Goal: Task Accomplishment & Management: Complete application form

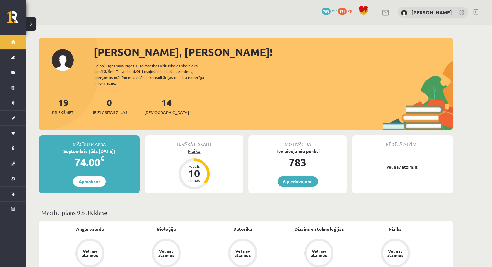
click at [191, 148] on div "Fizika" at bounding box center [194, 151] width 98 height 7
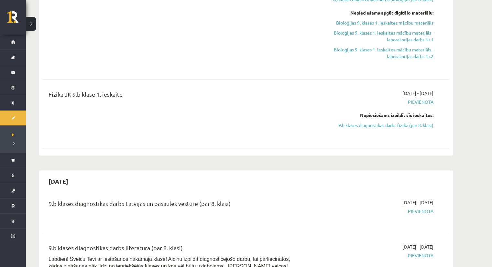
scroll to position [360, 0]
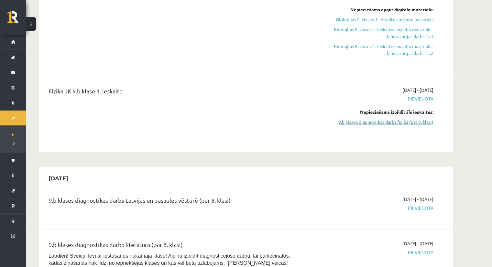
click at [374, 119] on link "9.b klases diagnostikas darbs fizikā (par 8. klasi)" at bounding box center [373, 122] width 122 height 7
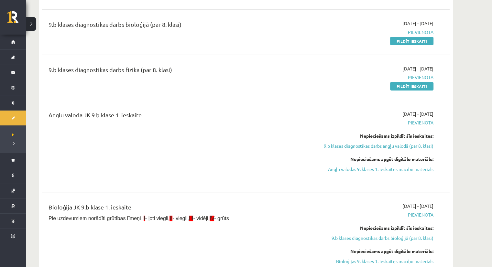
scroll to position [131, 0]
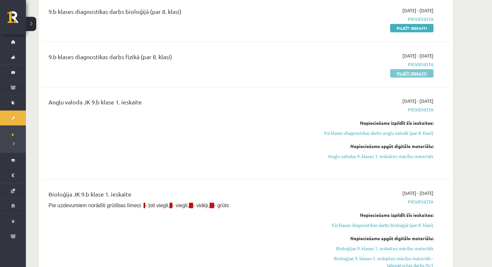
click at [415, 72] on link "Pildīt ieskaiti" at bounding box center [411, 73] width 43 height 8
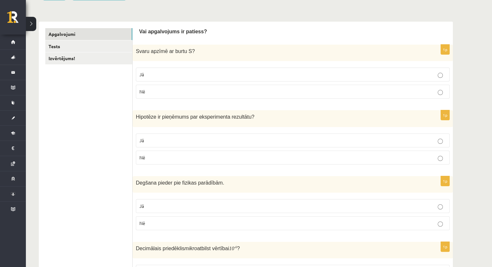
scroll to position [91, 0]
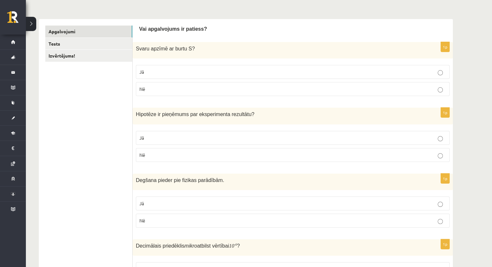
click at [228, 88] on p "Nē" at bounding box center [292, 89] width 307 height 7
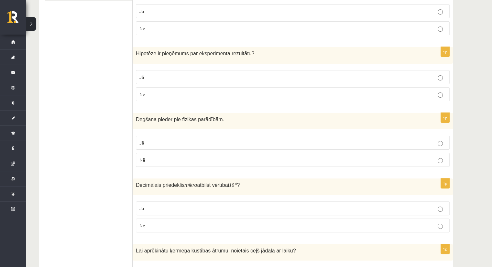
scroll to position [154, 0]
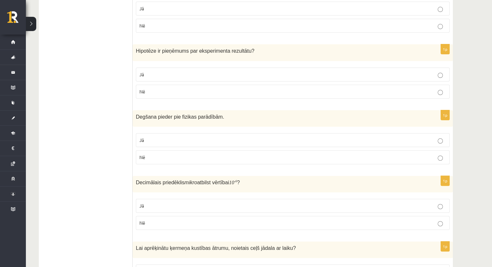
click at [184, 78] on label "Jā" at bounding box center [293, 75] width 314 height 14
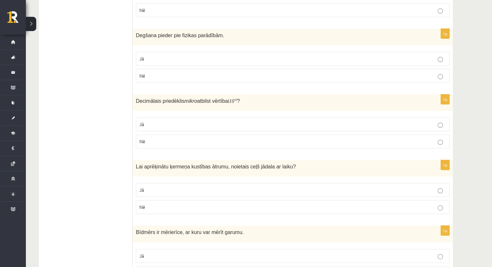
scroll to position [236, 0]
click at [183, 72] on p "Nē" at bounding box center [292, 75] width 307 height 7
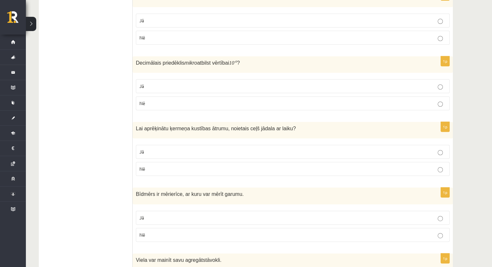
scroll to position [274, 0]
drag, startPoint x: 133, startPoint y: 60, endPoint x: 237, endPoint y: 65, distance: 104.0
click at [237, 65] on div "Decimālais priedēklis mikro atbilst vērtībai 10 - 6 ?" at bounding box center [293, 64] width 320 height 17
copy span "Decimālais priedēklis mikro atbilst vērtībai 10 - 6 ?"
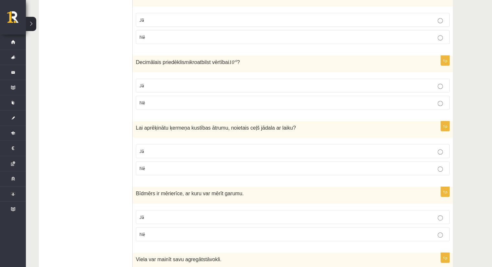
click at [144, 83] on p "Jā" at bounding box center [292, 85] width 307 height 7
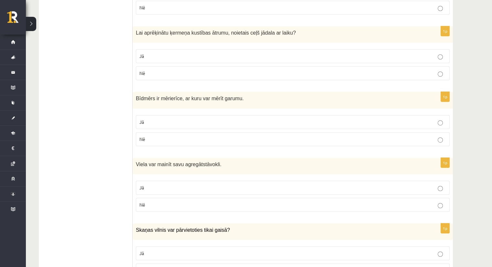
scroll to position [370, 0]
drag, startPoint x: 138, startPoint y: 31, endPoint x: 143, endPoint y: 31, distance: 5.5
click at [143, 31] on span "Lai aprēķinātu ķermeņa kustības ātrumu, noietais ceļš jādala ar laiku?" at bounding box center [216, 33] width 160 height 6
drag, startPoint x: 122, startPoint y: 51, endPoint x: 137, endPoint y: 33, distance: 23.2
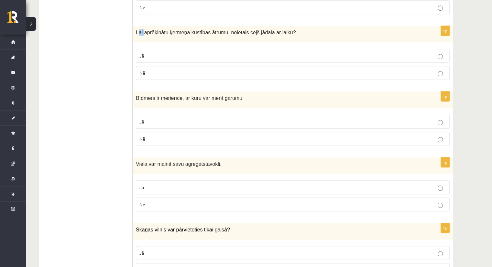
drag, startPoint x: 135, startPoint y: 29, endPoint x: 283, endPoint y: 28, distance: 148.5
click at [283, 28] on div "Lai aprēķinātu ķermeņa kustības ātrumu, noietais ceļš jādala ar laiku?" at bounding box center [293, 34] width 320 height 17
copy span "Lai aprēķinātu ķermeņa kustības ātrumu, noietais ceļš jādala ar laiku?"
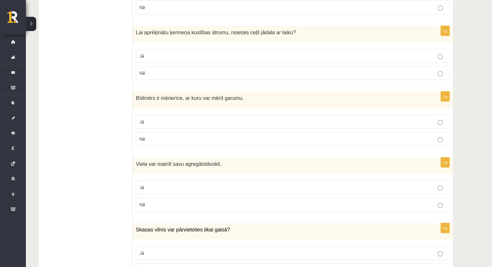
click at [158, 55] on p "Jā" at bounding box center [292, 55] width 307 height 7
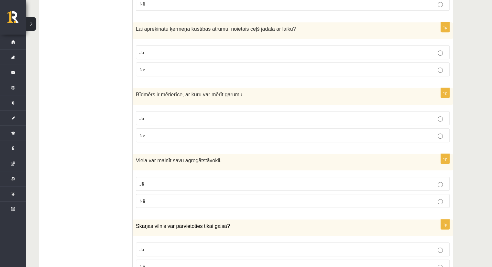
scroll to position [409, 0]
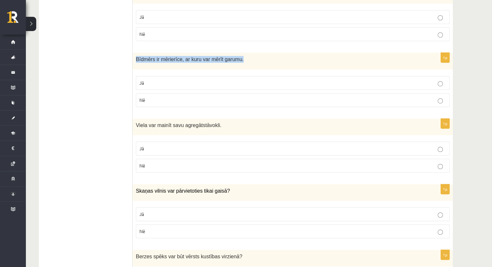
drag, startPoint x: 134, startPoint y: 57, endPoint x: 236, endPoint y: 62, distance: 101.7
click at [236, 62] on div "Bīdmērs ir mērierīce, ar kuru var mērīt garumu." at bounding box center [293, 61] width 320 height 17
copy span "Bīdmērs ir mērierīce, ar kuru var mērīt garumu."
click at [155, 80] on p "Jā" at bounding box center [292, 83] width 307 height 7
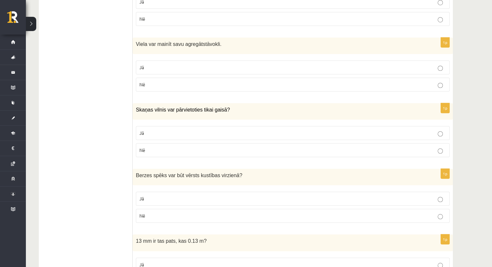
scroll to position [498, 0]
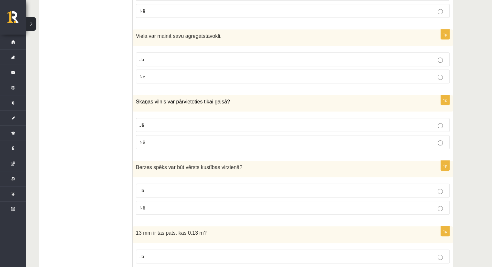
click at [184, 59] on p "Jā" at bounding box center [292, 59] width 307 height 7
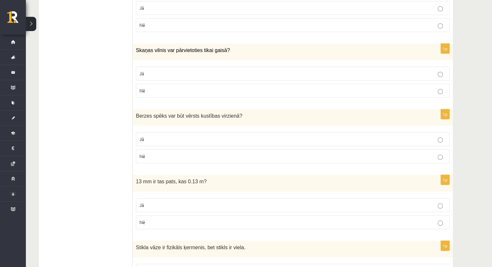
scroll to position [571, 0]
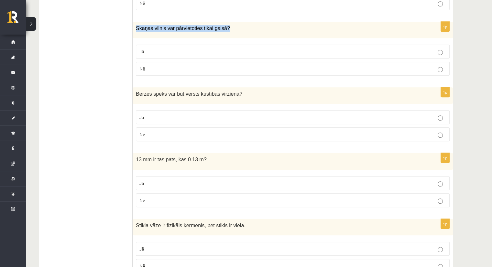
drag, startPoint x: 135, startPoint y: 27, endPoint x: 222, endPoint y: 31, distance: 86.8
click at [222, 31] on div "Skaņas vilnis var pārvietoties tikai gaisā?" at bounding box center [293, 30] width 320 height 17
copy span "Skaņas vilnis var pārvietoties tikai gaisā?"
click at [75, 84] on ul "Apgalvojumi Tests Izvērtējums!" at bounding box center [88, 142] width 87 height 1194
click at [153, 65] on p "Nē" at bounding box center [292, 68] width 307 height 7
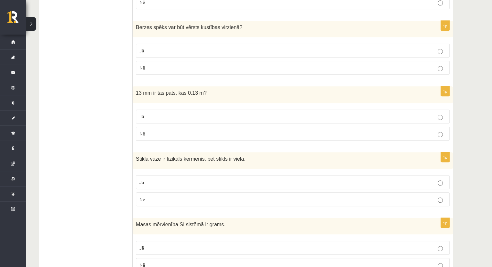
scroll to position [638, 0]
drag, startPoint x: 136, startPoint y: 24, endPoint x: 232, endPoint y: 22, distance: 95.8
click at [232, 24] on p "Berzes spēks var būt vērsts kustības virzienā ?" at bounding box center [277, 27] width 282 height 7
copy span "Berzes spēks var būt vērsts kustības virzienā ?"
click at [74, 90] on ul "Apgalvojumi Tests Izvērtējums!" at bounding box center [88, 75] width 87 height 1194
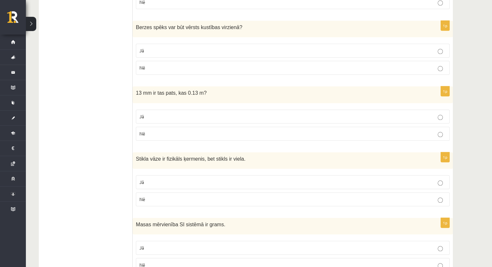
click at [151, 68] on p "Nē" at bounding box center [292, 67] width 307 height 7
drag, startPoint x: 88, startPoint y: 111, endPoint x: 89, endPoint y: 69, distance: 41.8
click at [89, 69] on ul "Apgalvojumi Tests Izvērtējums!" at bounding box center [88, 75] width 87 height 1194
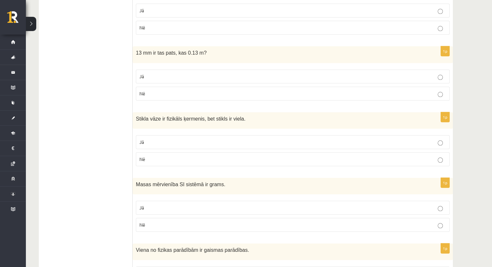
scroll to position [693, 0]
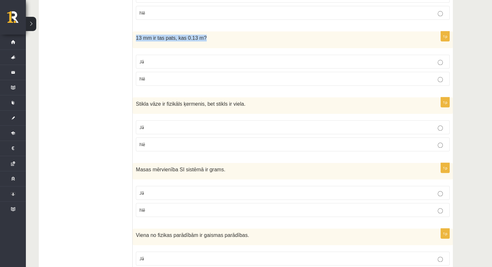
drag, startPoint x: 135, startPoint y: 36, endPoint x: 203, endPoint y: 32, distance: 67.4
click at [203, 32] on div "13 mm ir tas pats, kas 0.13 m?" at bounding box center [293, 39] width 320 height 17
copy span "13 mm ir tas pats, kas 0.13 m?"
click at [89, 52] on ul "Apgalvojumi Tests Izvērtējums!" at bounding box center [88, 20] width 87 height 1194
drag, startPoint x: 75, startPoint y: 65, endPoint x: 159, endPoint y: 91, distance: 88.4
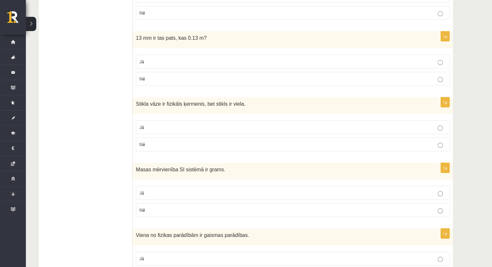
click at [159, 91] on div "**********" at bounding box center [246, 20] width 414 height 1207
click at [106, 76] on ul "Apgalvojumi Tests Izvērtējums!" at bounding box center [88, 20] width 87 height 1194
click at [166, 75] on p "Nē" at bounding box center [292, 78] width 307 height 7
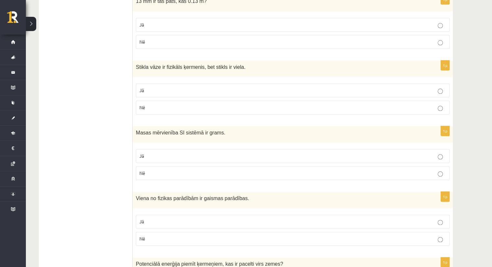
scroll to position [731, 0]
click at [180, 83] on label "Jā" at bounding box center [293, 90] width 314 height 14
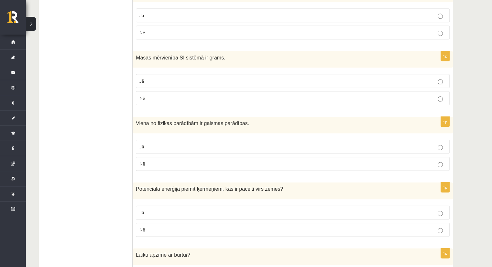
scroll to position [806, 0]
click at [147, 96] on p "Nē" at bounding box center [292, 97] width 307 height 7
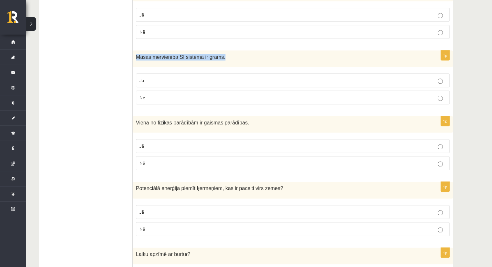
drag, startPoint x: 135, startPoint y: 54, endPoint x: 219, endPoint y: 61, distance: 85.1
click at [219, 61] on div "Masas mērvienība SI sistēmā ir grams." at bounding box center [293, 58] width 320 height 17
copy span "Masas mērvienība SI sistēmā ir grams."
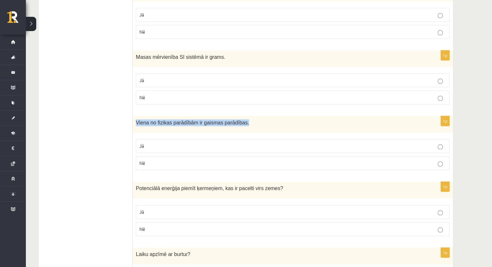
drag, startPoint x: 135, startPoint y: 118, endPoint x: 237, endPoint y: 122, distance: 102.0
click at [237, 122] on div "Viena no fizikas parādībām ir gaismas parādības." at bounding box center [293, 124] width 320 height 17
copy span "Viena no fizikas parādībām ir gaismas parādības."
click at [142, 144] on span "Jā" at bounding box center [141, 146] width 5 height 6
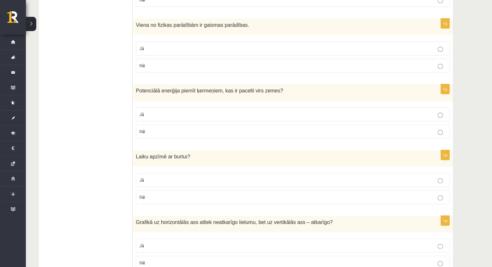
scroll to position [903, 0]
drag, startPoint x: 136, startPoint y: 84, endPoint x: 274, endPoint y: 86, distance: 137.9
click at [274, 87] on p "Potenciālā enerģija piemīt ķermeņiem, kas ir pacelti virs zemes ?" at bounding box center [277, 90] width 282 height 7
copy span "Potenciālā enerģija piemīt ķermeņiem, kas ir pacelti virs zemes ?"
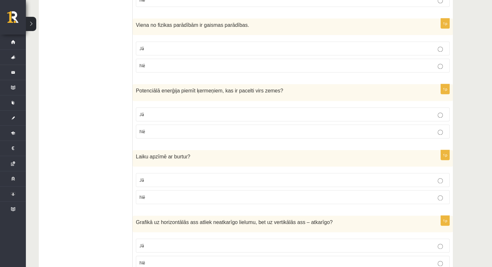
click at [143, 112] on span "Jā" at bounding box center [141, 114] width 5 height 6
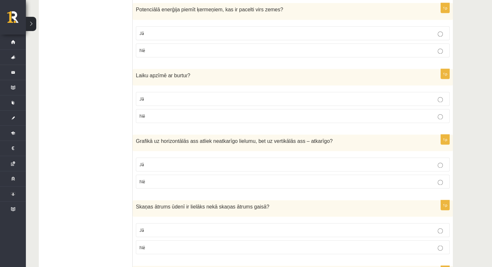
scroll to position [987, 0]
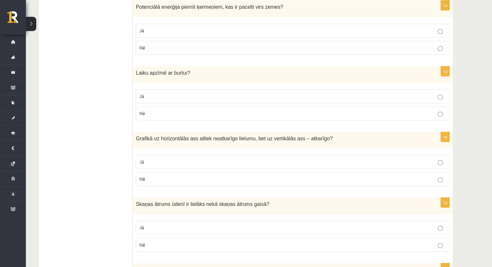
click at [152, 110] on p "Nē" at bounding box center [292, 113] width 307 height 7
drag, startPoint x: 136, startPoint y: 68, endPoint x: 194, endPoint y: 64, distance: 58.1
click at [194, 66] on div "Laiku apzīmē ar burtu t ?" at bounding box center [293, 74] width 320 height 17
copy span "Laiku apzīmē ar burtu t ?"
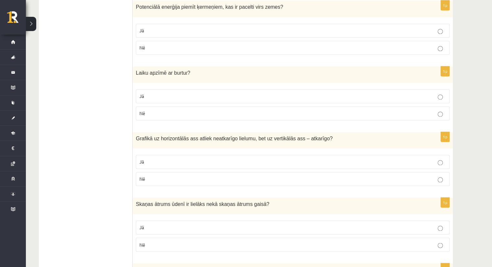
click at [177, 93] on p "Jā" at bounding box center [292, 96] width 307 height 7
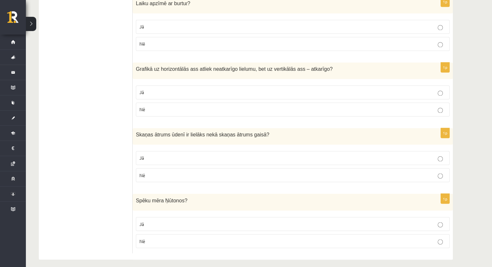
scroll to position [1057, 0]
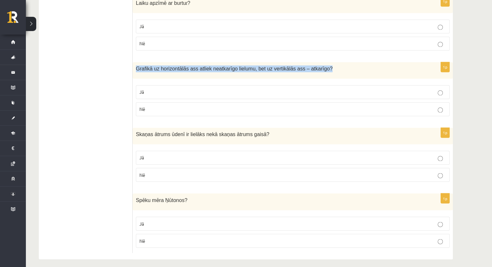
drag, startPoint x: 136, startPoint y: 65, endPoint x: 317, endPoint y: 69, distance: 181.6
click at [317, 69] on div "Grafikā uz horizontālās ass atliek neatkarīgo lielumu, bet uz vertikālās ass – …" at bounding box center [293, 70] width 320 height 17
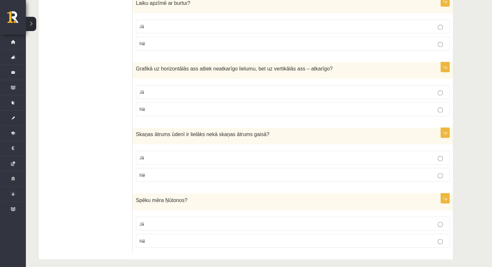
click at [210, 89] on p "Jā" at bounding box center [292, 92] width 307 height 7
click at [154, 154] on p "Jā" at bounding box center [292, 157] width 307 height 7
click at [165, 220] on p "Jā" at bounding box center [292, 223] width 307 height 7
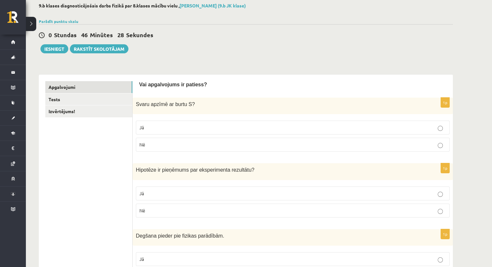
scroll to position [25, 0]
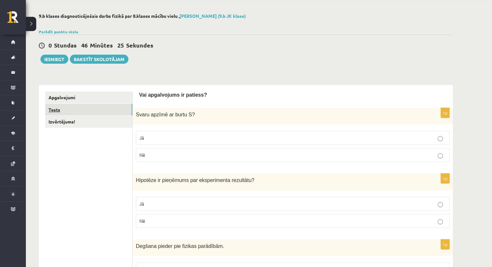
click at [60, 109] on link "Tests" at bounding box center [88, 110] width 87 height 12
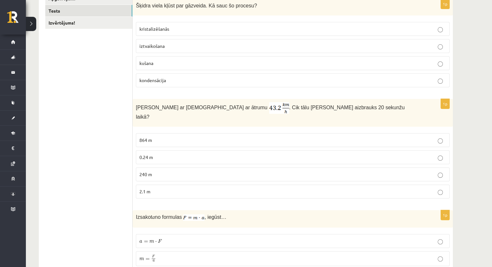
scroll to position [125, 0]
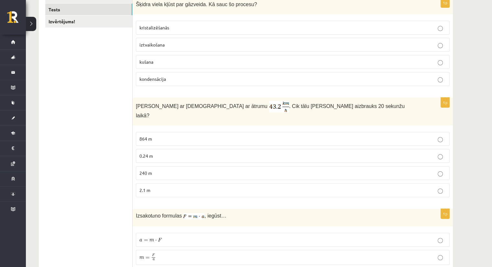
click at [197, 44] on p "iztvaikošana" at bounding box center [292, 44] width 307 height 7
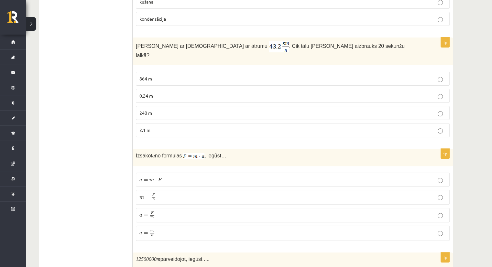
scroll to position [187, 0]
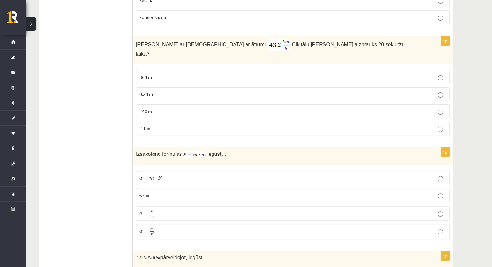
click at [185, 108] on p "240 m" at bounding box center [292, 111] width 307 height 7
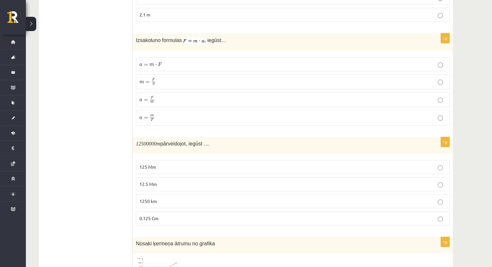
scroll to position [312, 0]
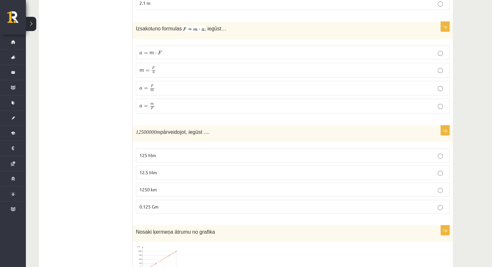
click at [141, 67] on span "m = F a" at bounding box center [147, 70] width 17 height 7
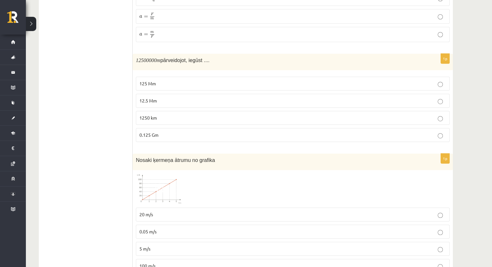
scroll to position [384, 0]
click at [177, 131] on p "0.125 Gm" at bounding box center [292, 134] width 307 height 7
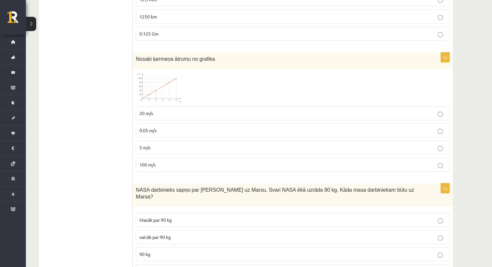
scroll to position [486, 0]
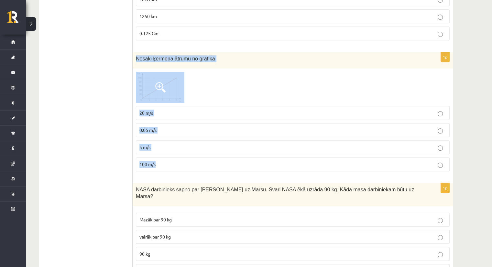
drag, startPoint x: 136, startPoint y: 46, endPoint x: 199, endPoint y: 152, distance: 123.6
click at [199, 152] on div "1p Nosaki ķermeņa ātrumu no grafika 20 m/s 0.05 m/s 5 m/s 100 m/s" at bounding box center [293, 114] width 320 height 125
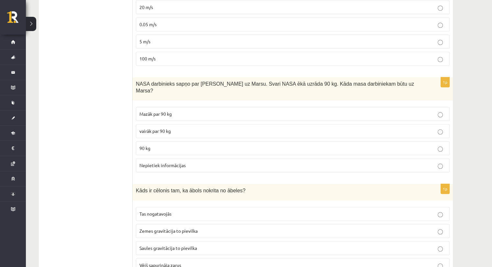
scroll to position [592, 0]
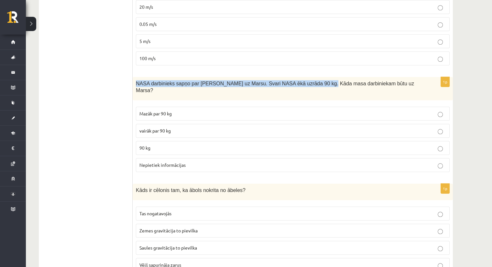
drag, startPoint x: 134, startPoint y: 72, endPoint x: 309, endPoint y: 67, distance: 174.8
click at [309, 77] on div "NASA darbinieks sapņo par ceļošanu uz Marsu. Svari NASA ēkā uzrāda 90 kg. Kāda …" at bounding box center [293, 88] width 320 height 23
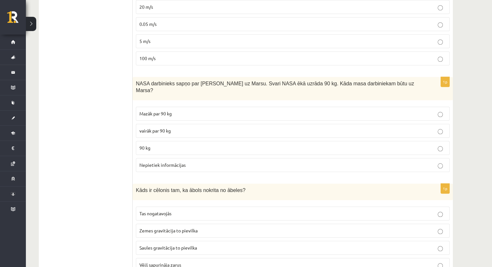
click at [385, 80] on p "NASA darbinieks sapņo par ceļošanu uz Marsu. Svari NASA ēkā uzrāda 90 kg. Kāda …" at bounding box center [277, 86] width 282 height 13
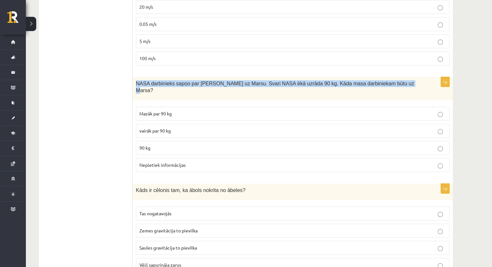
drag, startPoint x: 134, startPoint y: 73, endPoint x: 394, endPoint y: 81, distance: 260.3
click at [394, 81] on div "NASA darbinieks sapņo par ceļošanu uz Marsu. Svari NASA ēkā uzrāda 90 kg. Kāda …" at bounding box center [293, 88] width 320 height 23
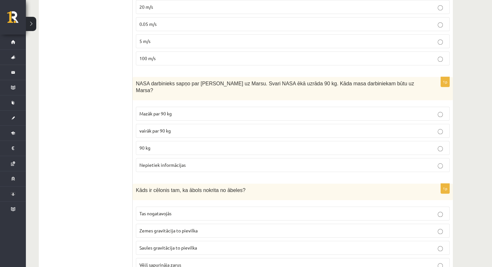
click at [160, 145] on p "90 kg" at bounding box center [292, 148] width 307 height 7
click at [160, 110] on p "Mazāk par 90 kg" at bounding box center [292, 113] width 307 height 7
click at [163, 141] on label "90 kg" at bounding box center [293, 148] width 314 height 14
click at [171, 111] on span "Mazāk par 90 kg" at bounding box center [155, 114] width 32 height 6
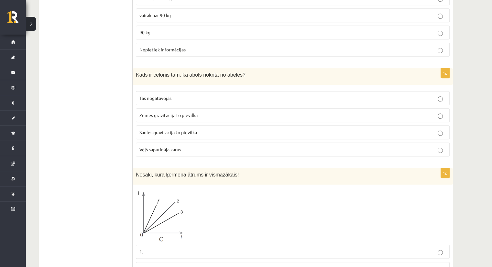
scroll to position [715, 0]
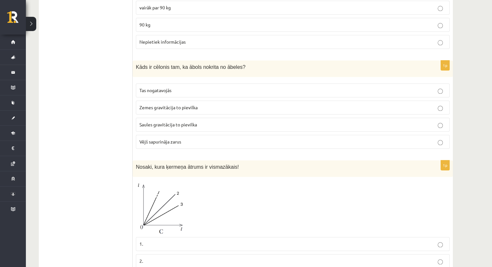
click at [176, 105] on span "Zemes gravitācija to pievilka" at bounding box center [168, 108] width 58 height 6
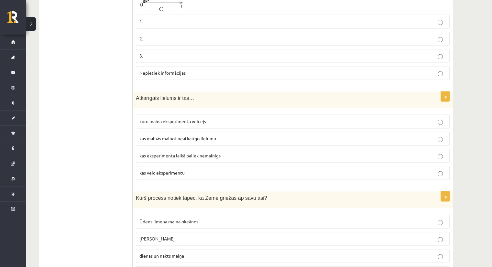
scroll to position [938, 0]
click at [183, 114] on label "kuru maina eksperimenta veicējs" at bounding box center [293, 121] width 314 height 14
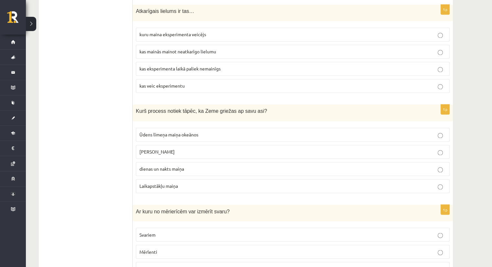
scroll to position [1060, 0]
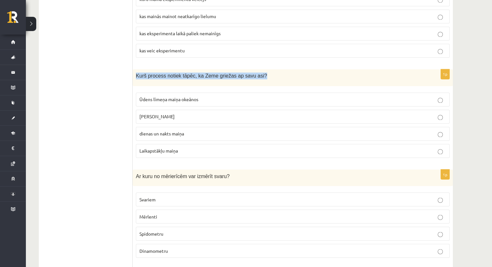
drag, startPoint x: 133, startPoint y: 55, endPoint x: 257, endPoint y: 51, distance: 123.7
click at [257, 69] on div "Kurš process notiek tāpēc, ka Zeme griežas ap savu asi?" at bounding box center [293, 77] width 320 height 17
click at [149, 127] on label "dienas un nakts maiņa" at bounding box center [293, 134] width 314 height 14
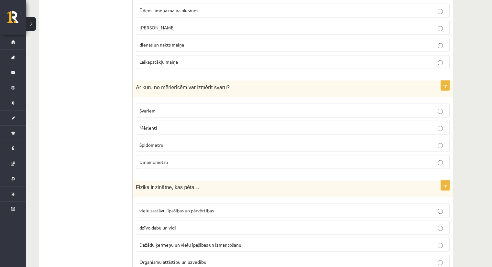
scroll to position [1177, 0]
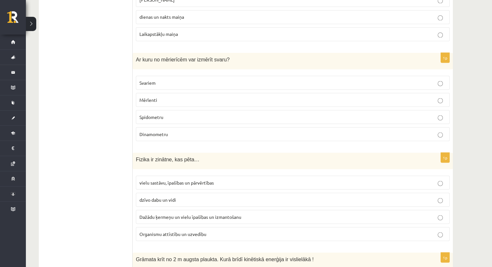
drag, startPoint x: 132, startPoint y: 38, endPoint x: 225, endPoint y: 113, distance: 120.1
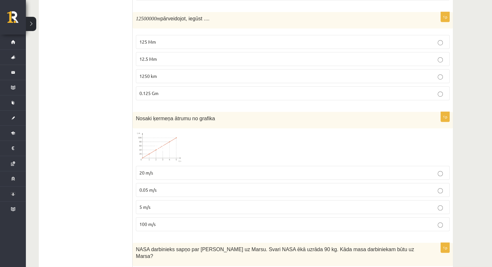
scroll to position [426, 0]
click at [149, 56] on span "12.5 Mm" at bounding box center [147, 59] width 17 height 6
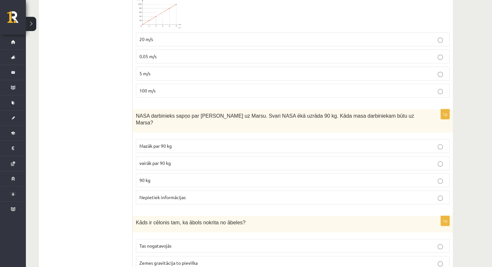
scroll to position [557, 0]
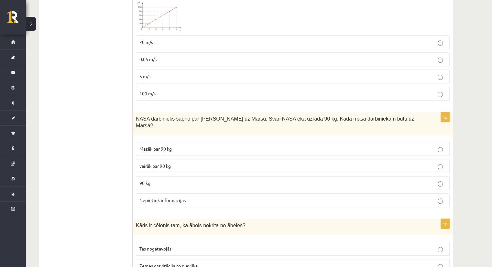
click at [151, 56] on span "0.05 m/s" at bounding box center [147, 59] width 17 height 6
click at [151, 73] on p "5 m/s" at bounding box center [292, 76] width 307 height 7
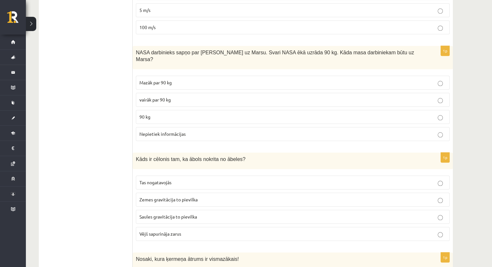
scroll to position [624, 0]
click at [144, 113] on p "90 kg" at bounding box center [292, 116] width 307 height 7
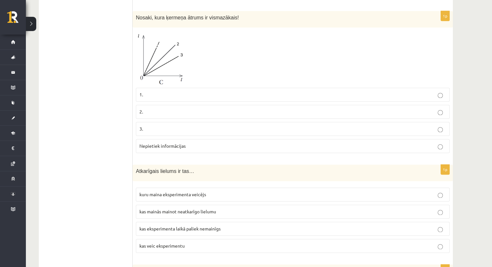
scroll to position [865, 0]
click at [155, 209] on span "kas mainās mainot neatkarīgo lielumu" at bounding box center [177, 212] width 77 height 6
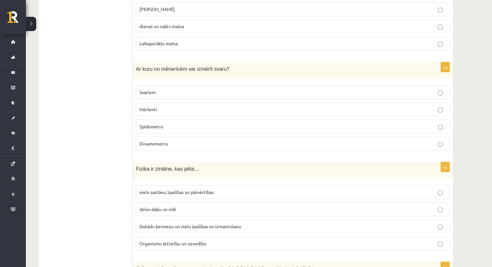
scroll to position [1176, 0]
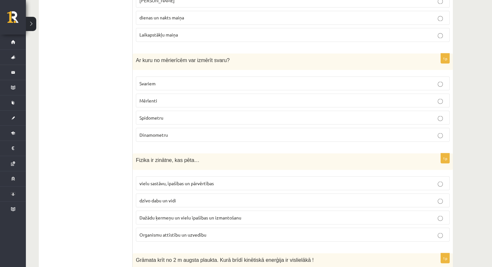
click at [146, 132] on span "Dinamometru" at bounding box center [153, 135] width 28 height 6
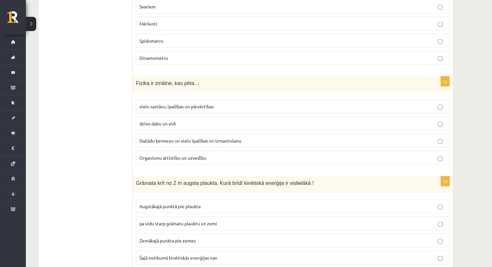
scroll to position [1253, 0]
drag, startPoint x: 131, startPoint y: 64, endPoint x: 136, endPoint y: 74, distance: 11.1
click at [136, 77] on div "1p Fizika ir zinātne, kas pēta… vielu sastāvu, īpašības un pārvērtības dzīvo da…" at bounding box center [293, 124] width 320 height 94
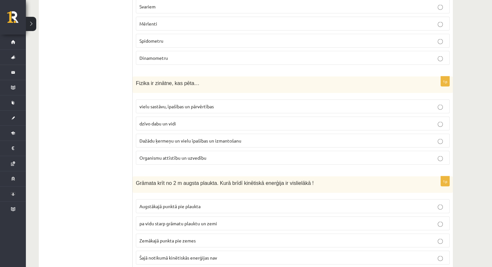
drag, startPoint x: 138, startPoint y: 64, endPoint x: 123, endPoint y: 77, distance: 19.5
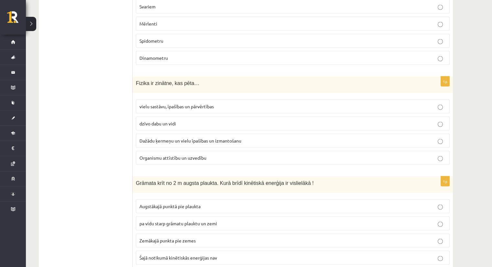
drag, startPoint x: 136, startPoint y: 62, endPoint x: 341, endPoint y: 254, distance: 280.7
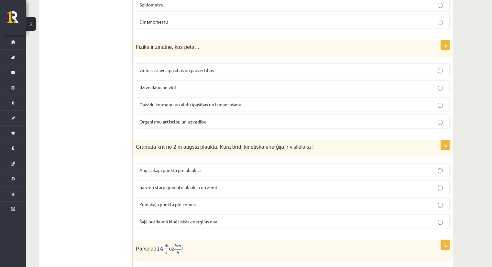
scroll to position [1359, 0]
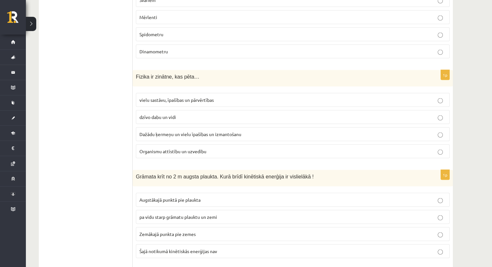
scroll to position [1258, 0]
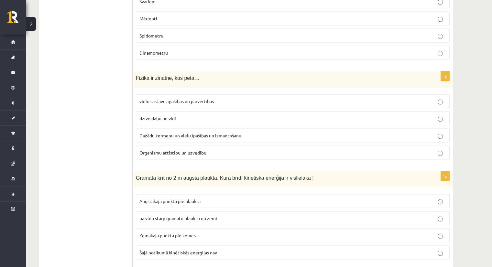
click at [161, 98] on span "vielu sastāvu, īpašības un pārvērtības" at bounding box center [176, 101] width 74 height 6
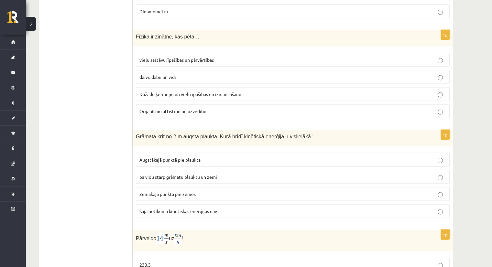
scroll to position [1310, 0]
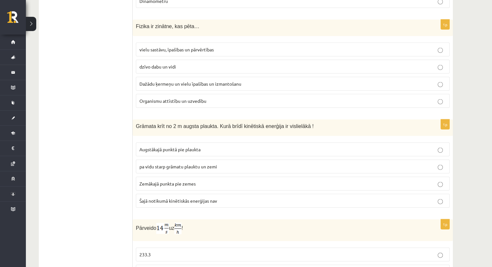
click at [187, 181] on span "Zemākajā punkta pie zemes" at bounding box center [167, 184] width 56 height 6
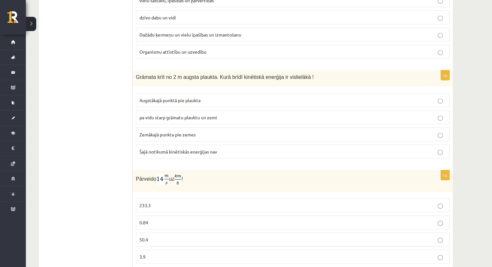
drag, startPoint x: 134, startPoint y: 155, endPoint x: 223, endPoint y: 233, distance: 118.6
click at [223, 233] on div "1p Pārveido uz ! 233.3 0.84 50.4 3.9" at bounding box center [293, 220] width 320 height 99
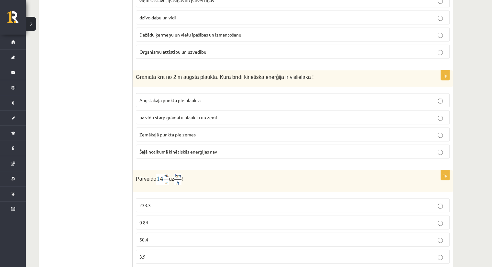
click at [149, 237] on p "50.4" at bounding box center [292, 240] width 307 height 7
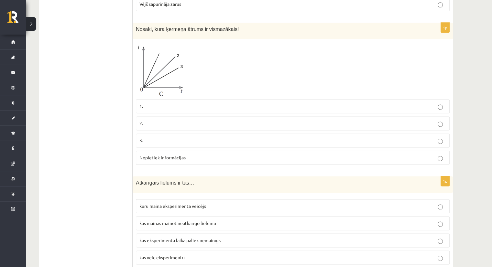
scroll to position [849, 0]
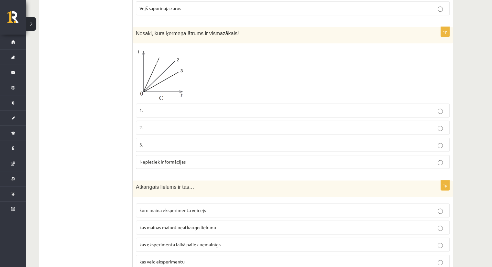
click at [252, 159] on p "Nepietiek informācijas" at bounding box center [292, 162] width 307 height 7
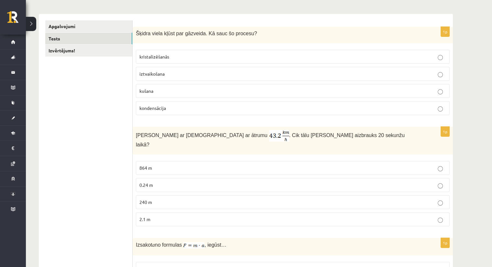
scroll to position [93, 0]
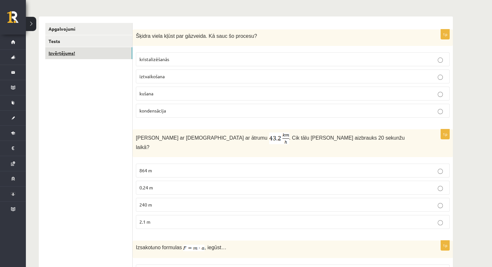
click at [83, 52] on link "Izvērtējums!" at bounding box center [88, 53] width 87 height 12
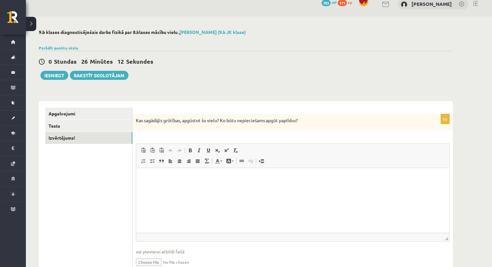
scroll to position [39, 0]
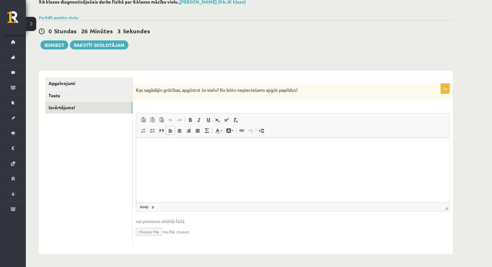
click at [151, 147] on p "Bagātinātā teksta redaktors, wiswyg-editor-user-answer-47024920079340" at bounding box center [293, 147] width 300 height 7
click at [63, 83] on link "Apgalvojumi" at bounding box center [88, 83] width 87 height 12
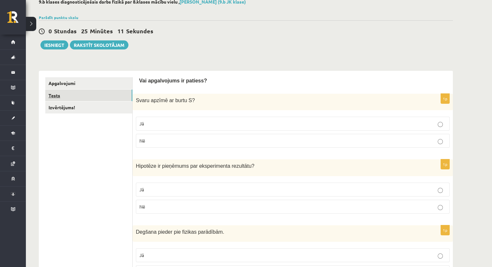
click at [71, 97] on link "Tests" at bounding box center [88, 96] width 87 height 12
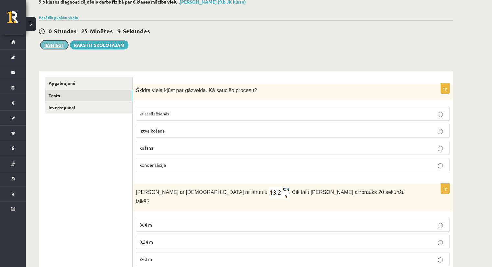
click at [56, 46] on button "Iesniegt" at bounding box center [54, 44] width 28 height 9
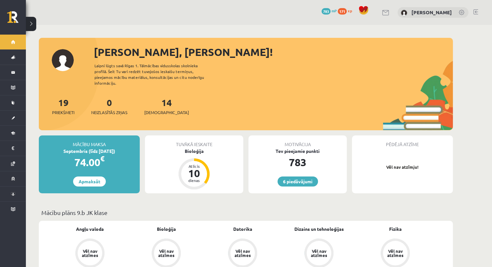
click at [80, 208] on p "Mācību plāns 9.b JK klase" at bounding box center [245, 212] width 409 height 9
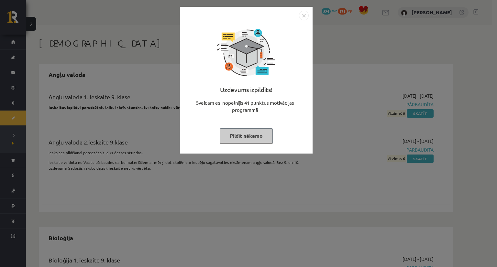
click at [246, 141] on button "Pildīt nākamo" at bounding box center [246, 135] width 53 height 15
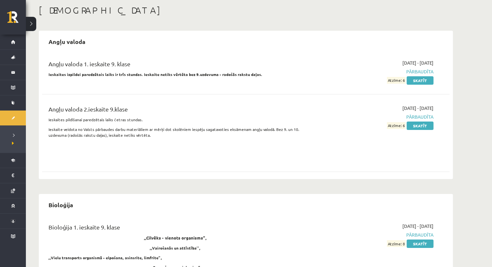
scroll to position [33, 0]
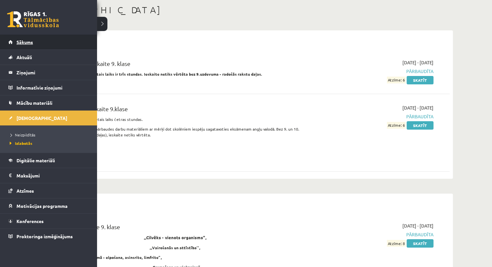
click at [19, 44] on span "Sākums" at bounding box center [25, 42] width 17 height 6
